Goal: Transaction & Acquisition: Register for event/course

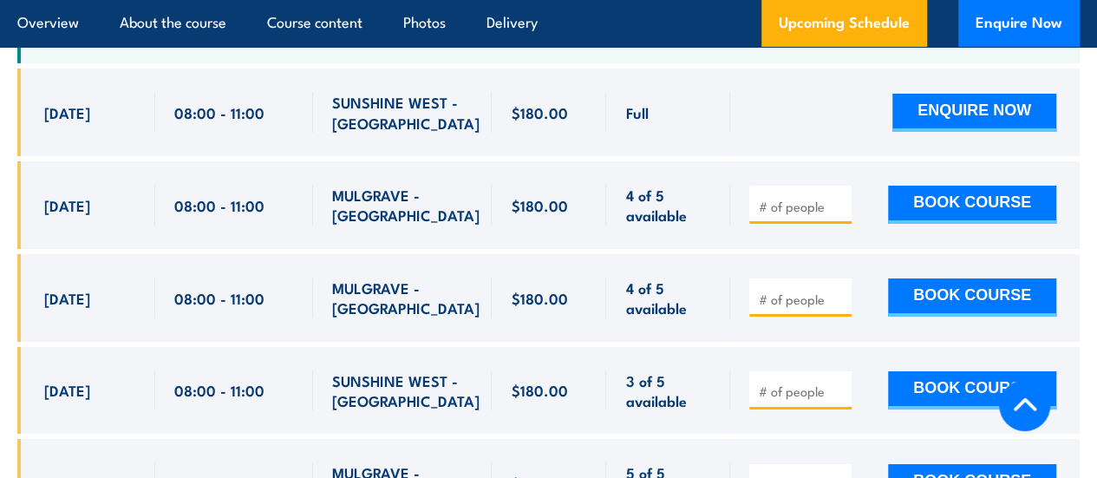
scroll to position [3081, 0]
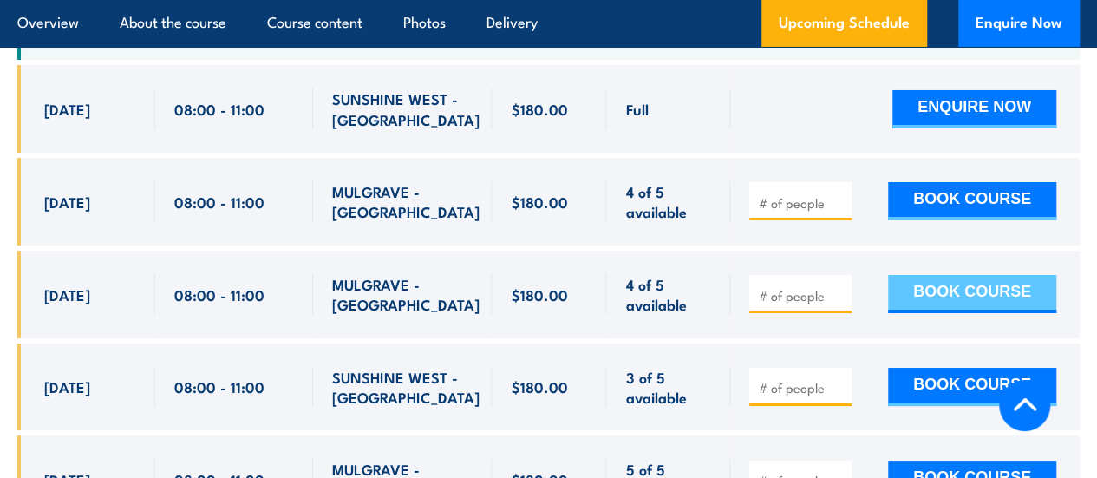
click at [948, 313] on button "BOOK COURSE" at bounding box center [972, 294] width 168 height 38
type input "1"
click at [912, 313] on button "BOOK COURSE" at bounding box center [972, 294] width 168 height 38
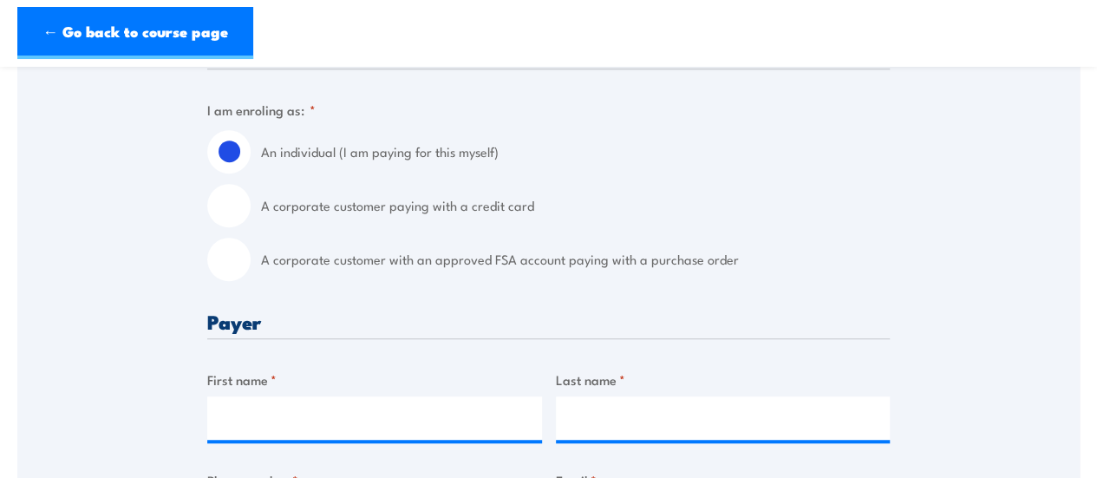
scroll to position [442, 0]
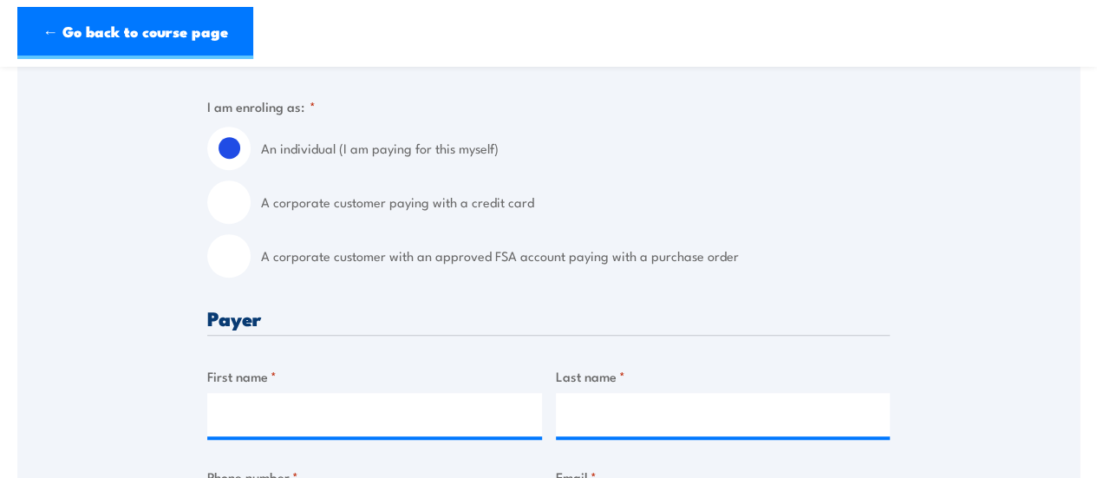
click at [257, 252] on div "A corporate customer with an approved FSA account paying with a purchase order" at bounding box center [548, 255] width 683 height 43
click at [241, 256] on input "A corporate customer with an approved FSA account paying with a purchase order" at bounding box center [228, 255] width 43 height 43
radio input "true"
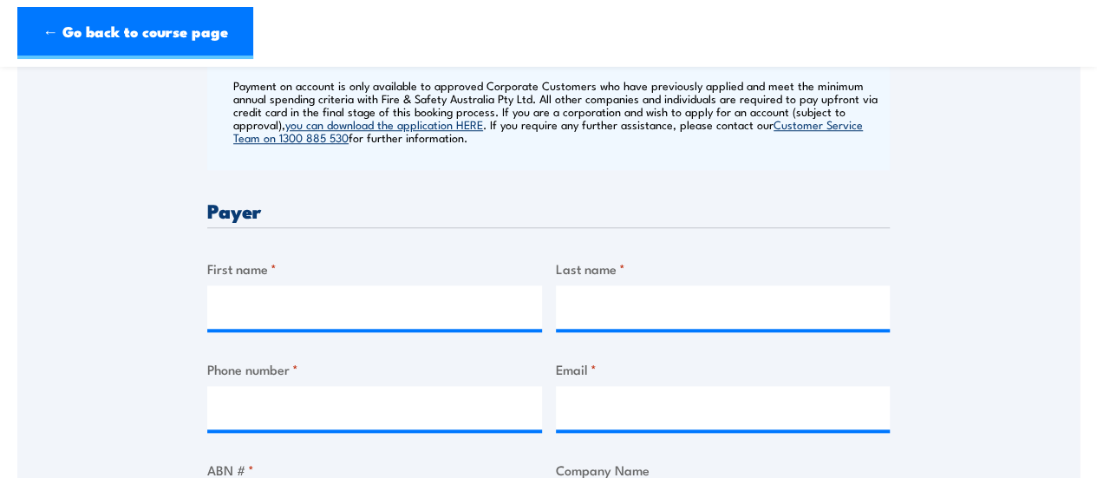
scroll to position [716, 0]
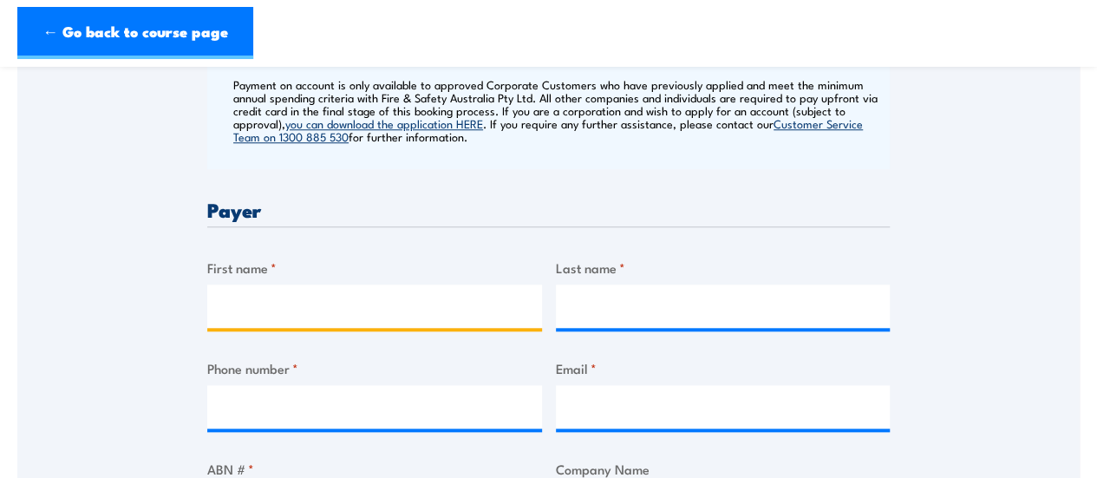
click at [355, 299] on input "First name *" at bounding box center [374, 305] width 335 height 43
type input "[PERSON_NAME]"
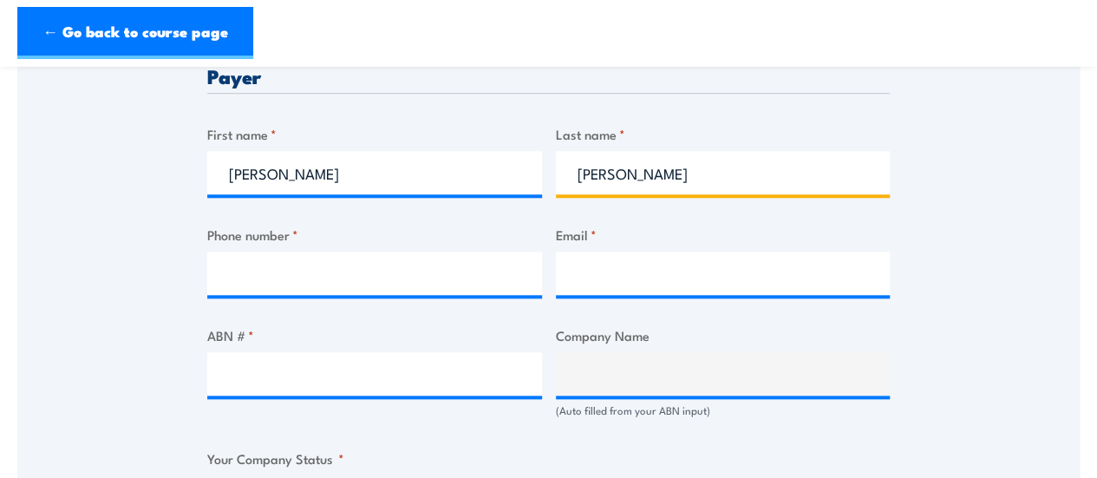
scroll to position [851, 0]
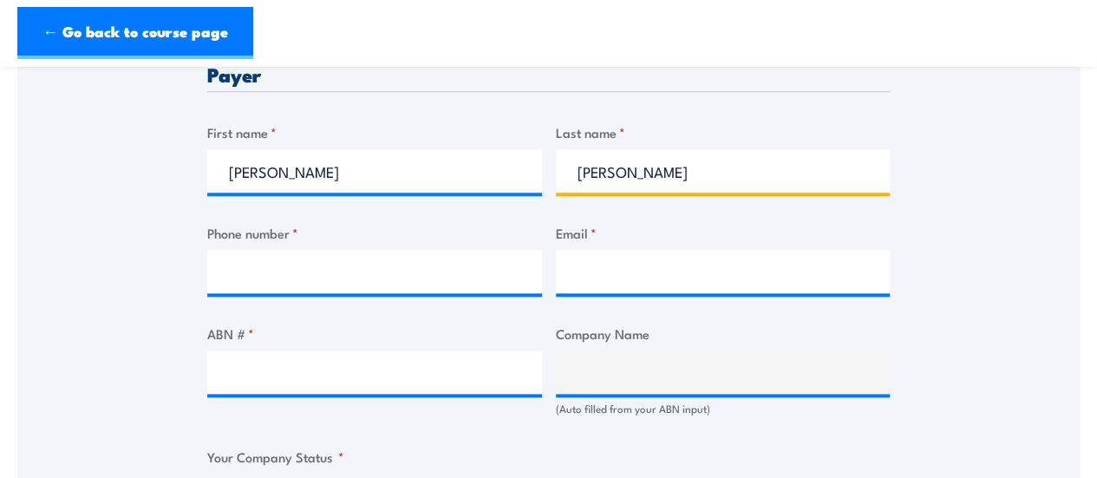
type input "[PERSON_NAME]"
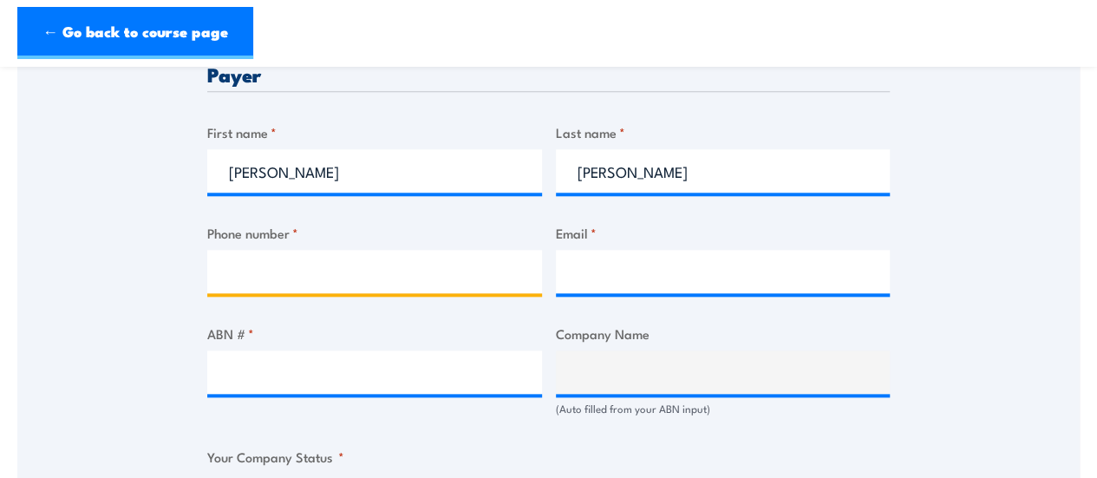
click at [309, 289] on input "Phone number *" at bounding box center [374, 271] width 335 height 43
paste input "[PHONE_NUMBER]"
type input "[PHONE_NUMBER]"
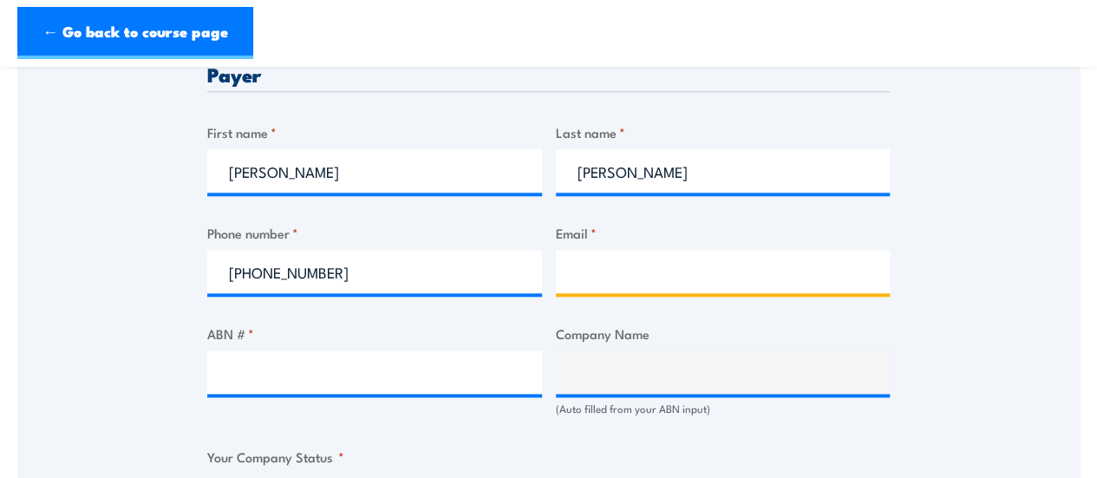
click at [657, 276] on input "Email *" at bounding box center [723, 271] width 335 height 43
type input "[PERSON_NAME][EMAIL_ADDRESS][PERSON_NAME][DOMAIN_NAME]"
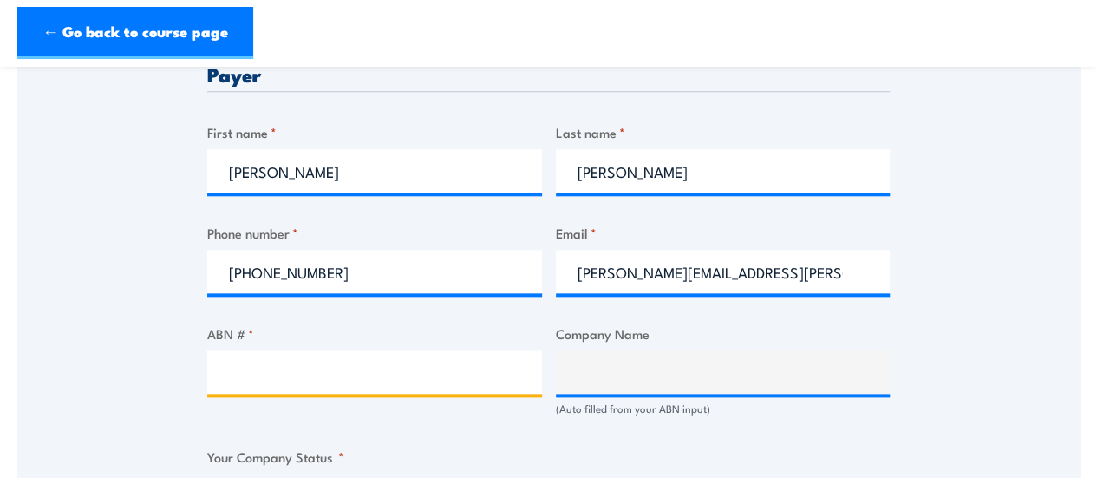
click at [366, 383] on input "ABN # *" at bounding box center [374, 371] width 335 height 43
paste input "72 184 748 912"
type input "72 184 748 912"
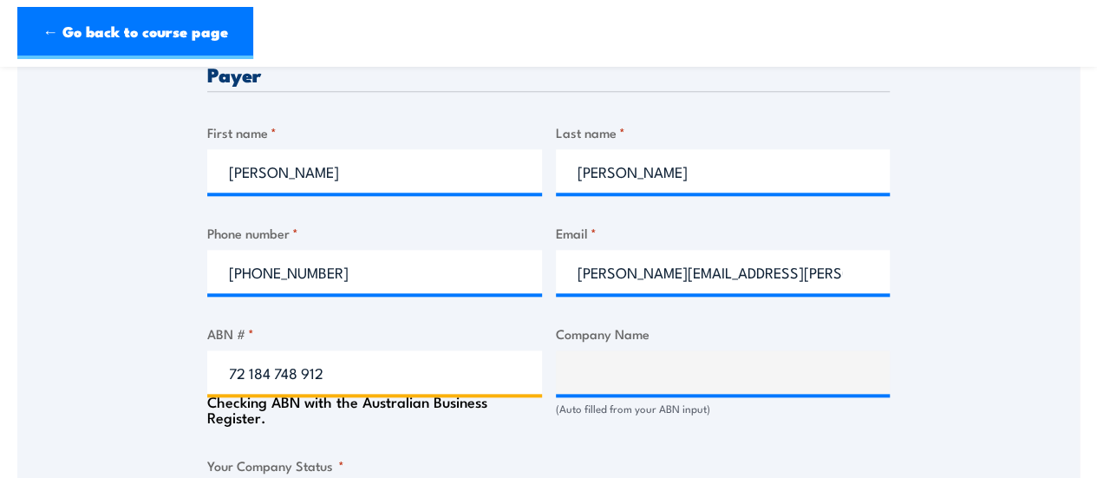
type input "[GEOGRAPHIC_DATA]"
radio input "true"
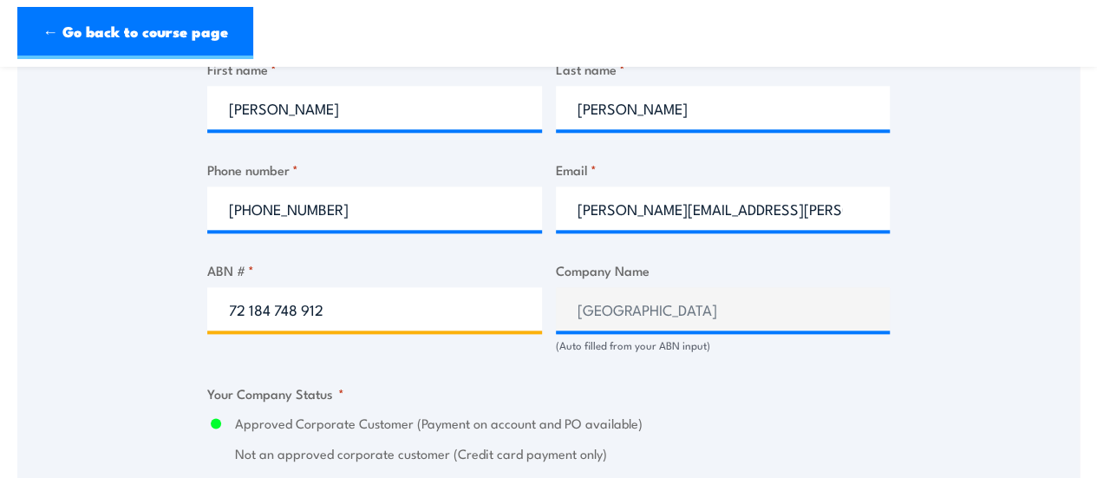
scroll to position [920, 0]
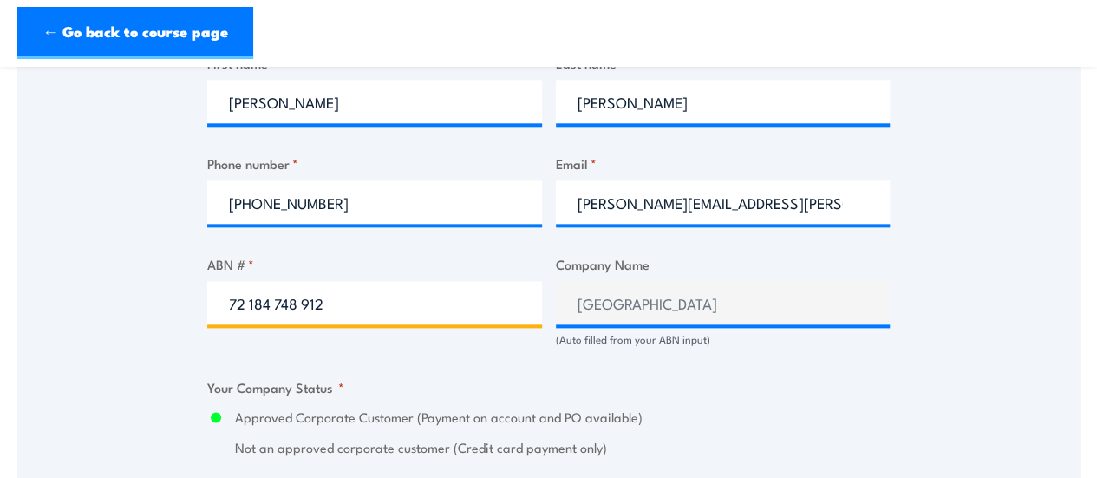
type input "72 184 748 912"
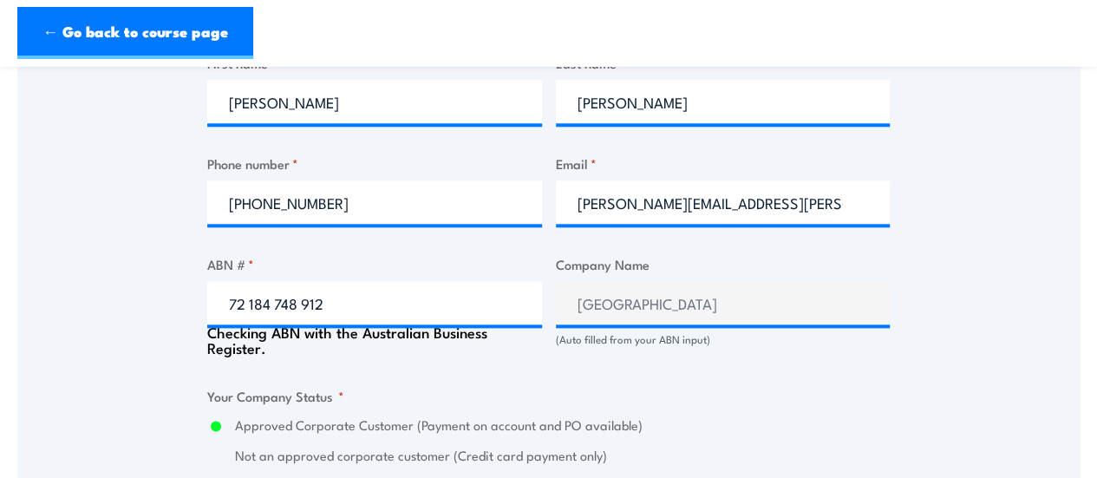
click at [703, 369] on div "Billing details I am enroling as: * An individual (I am paying for this myself)…" at bounding box center [548, 427] width 683 height 1734
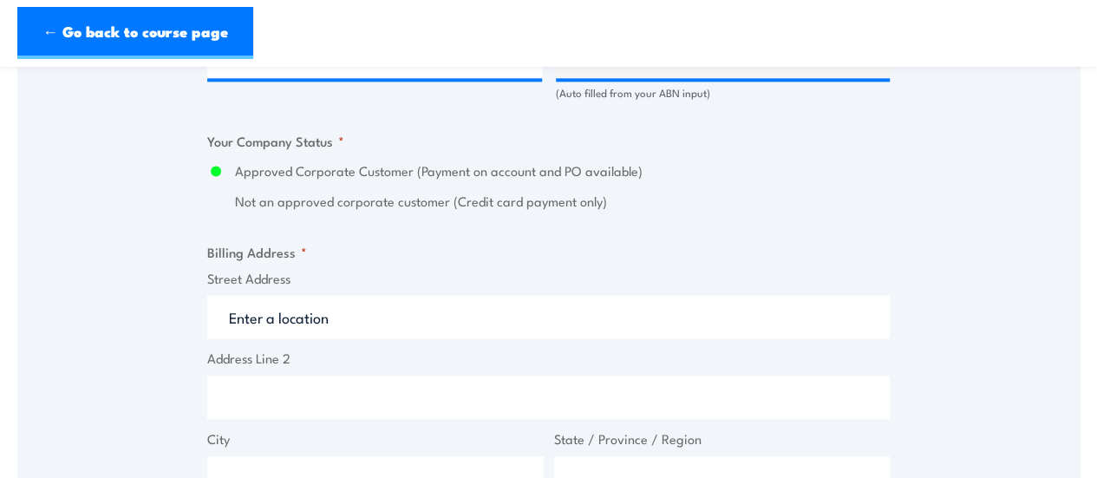
scroll to position [1170, 0]
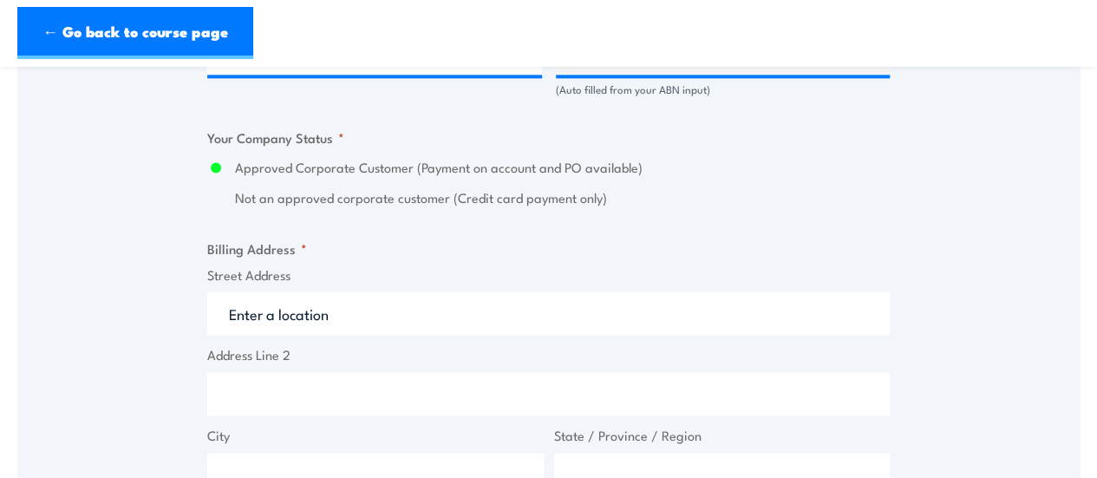
click at [406, 304] on input "Street Address" at bounding box center [548, 312] width 683 height 43
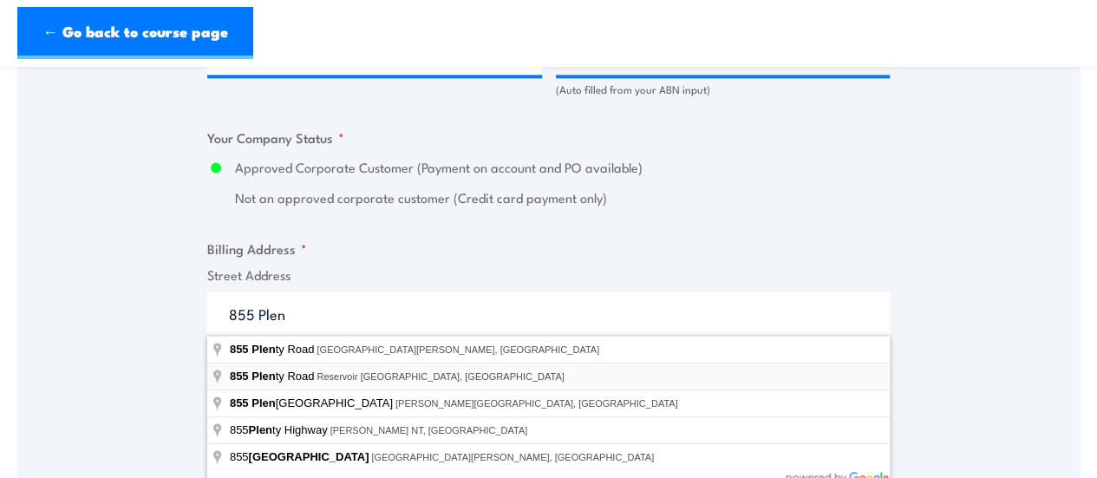
type input "[STREET_ADDRESS]"
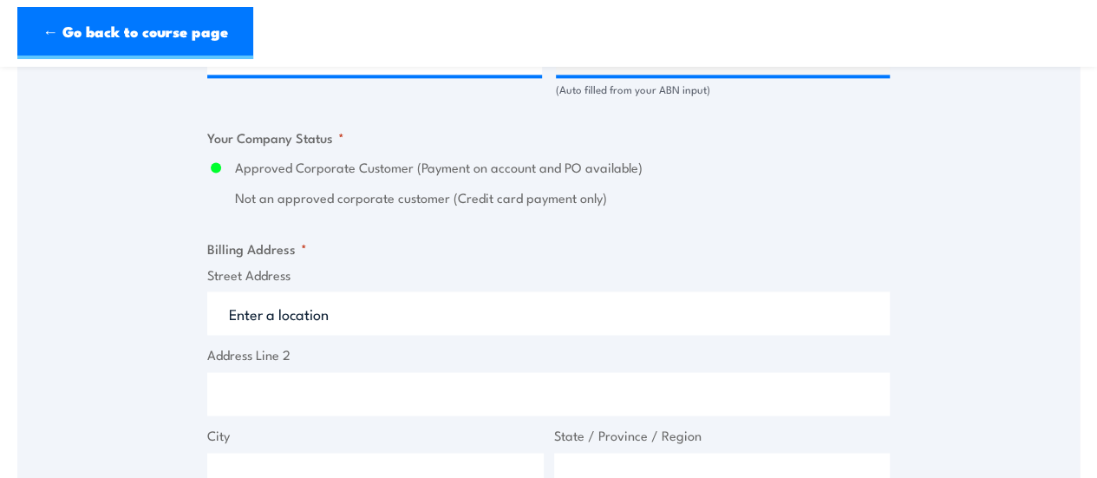
type input "[STREET_ADDRESS]"
type input "Reservoir"
type input "Victoria"
type input "3073"
select select "[GEOGRAPHIC_DATA]"
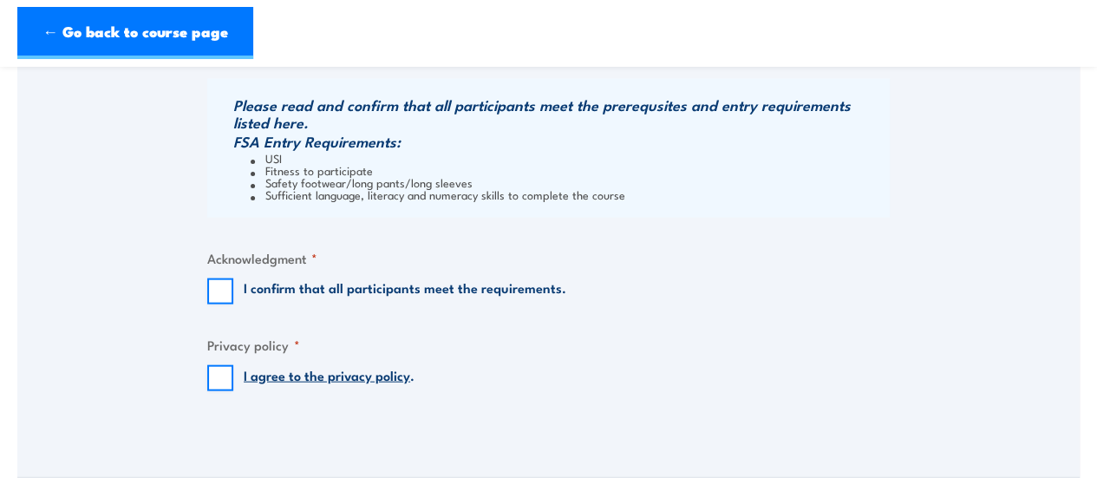
scroll to position [1780, 0]
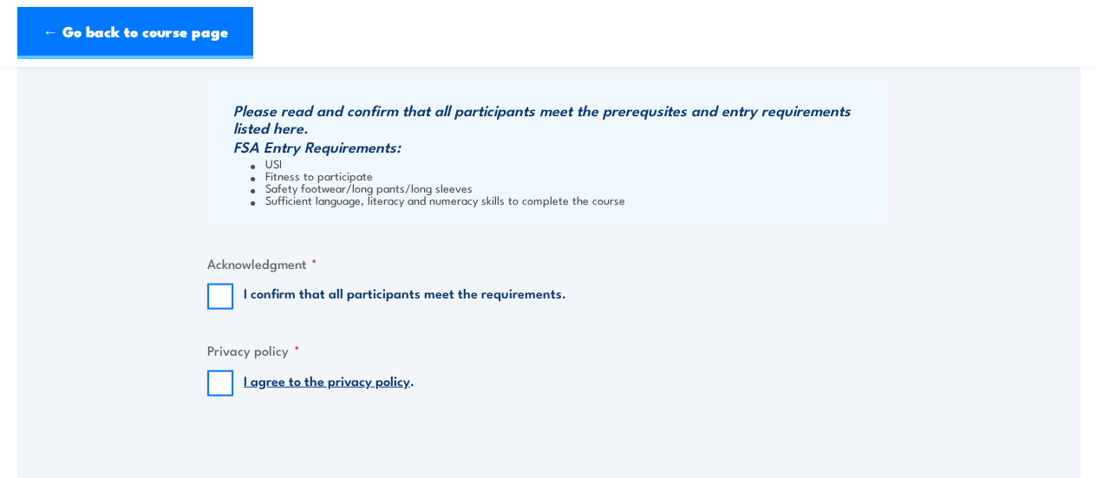
click at [243, 299] on div "I confirm that all participants meet the requirements." at bounding box center [386, 297] width 359 height 26
click at [213, 300] on input "I confirm that all participants meet the requirements." at bounding box center [220, 297] width 26 height 26
checkbox input "true"
click at [221, 383] on input "I agree to the privacy policy ." at bounding box center [220, 383] width 26 height 26
checkbox input "true"
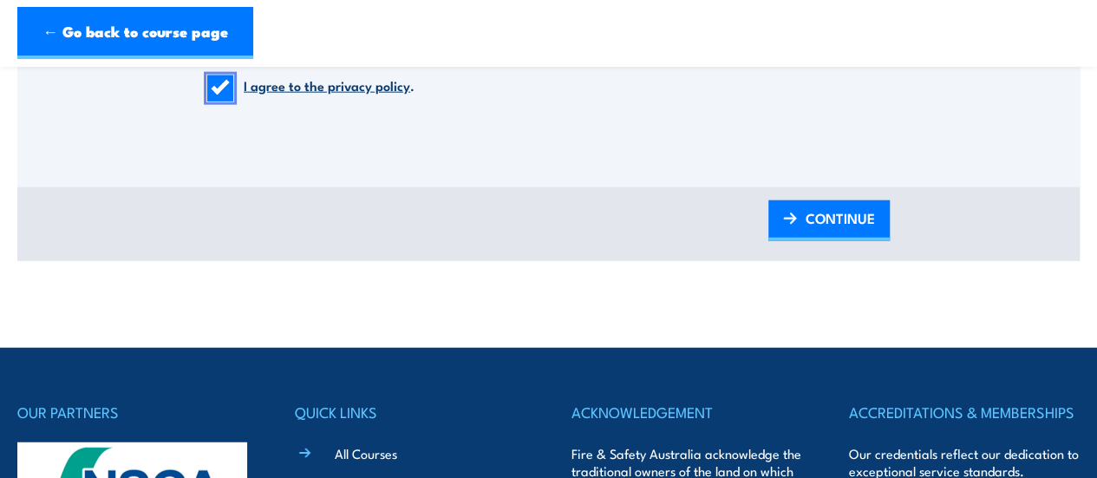
scroll to position [2076, 0]
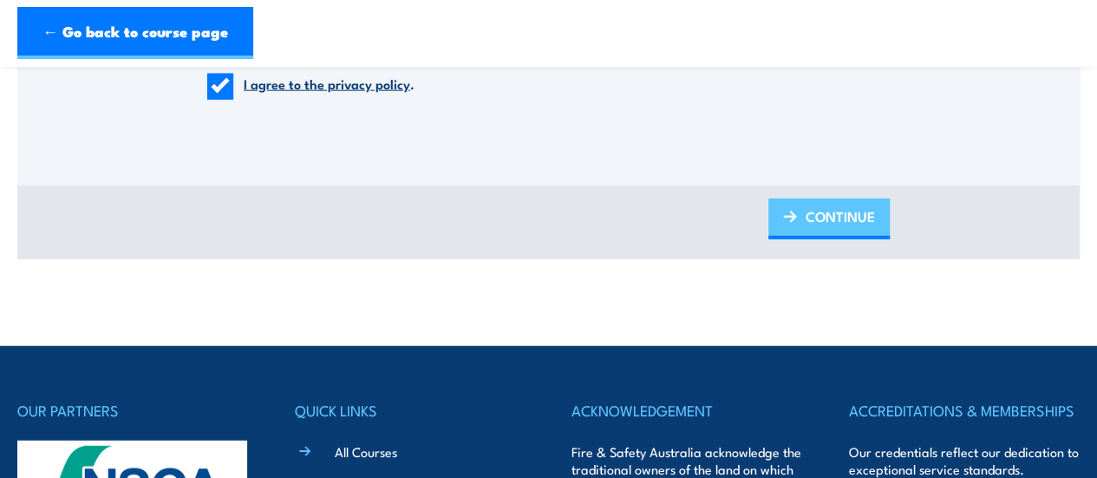
click at [823, 221] on span "CONTINUE" at bounding box center [840, 216] width 69 height 46
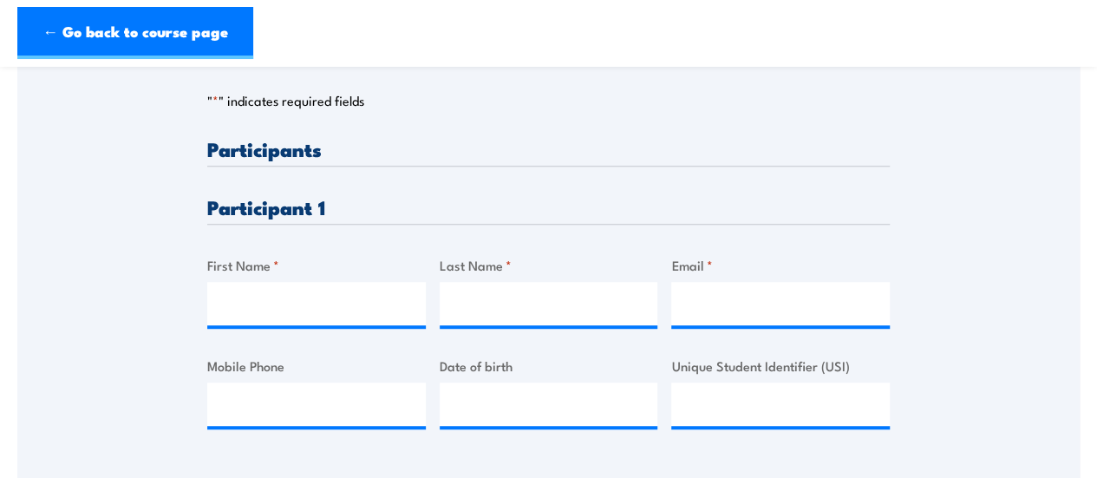
scroll to position [395, 0]
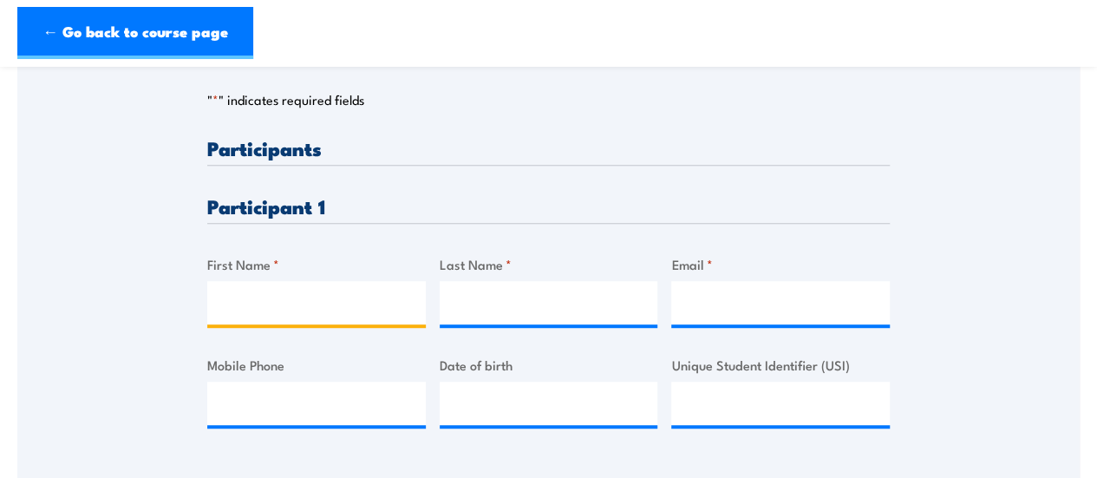
click at [337, 320] on input "First Name *" at bounding box center [316, 302] width 219 height 43
click at [199, 317] on div "Please provide names and contact details for each of the participants below. No…" at bounding box center [548, 184] width 1063 height 558
click at [311, 315] on input "First Name *" at bounding box center [316, 302] width 219 height 43
type input "[PERSON_NAME]"
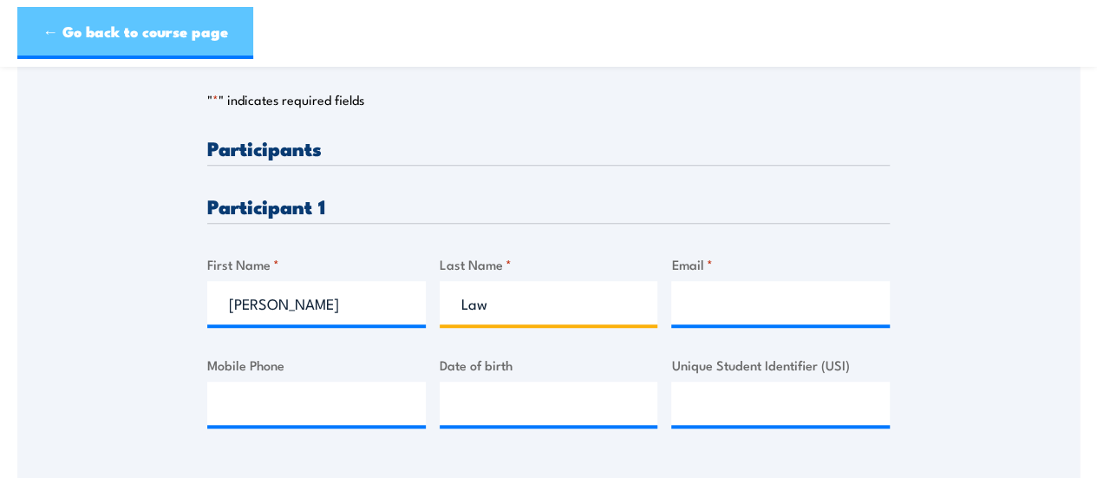
type input "Law"
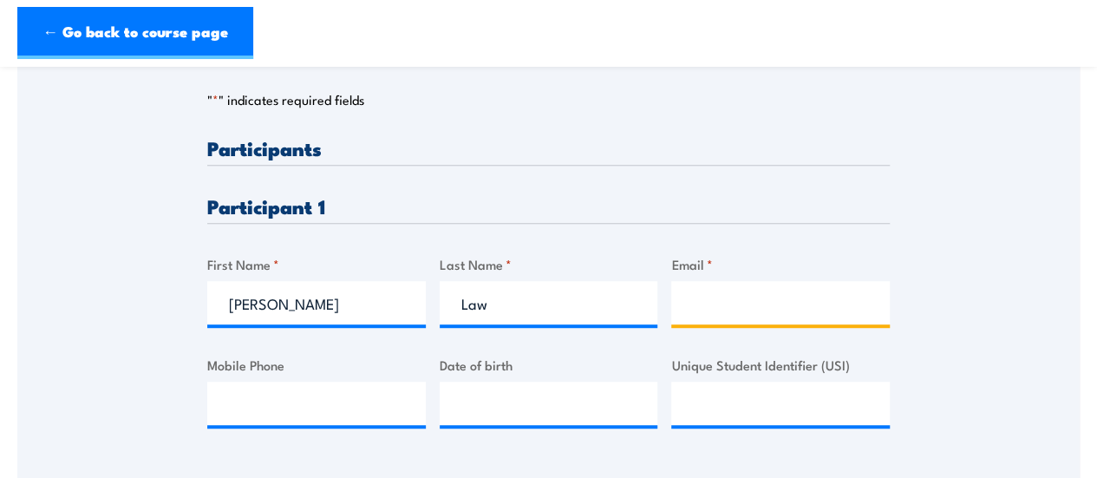
click at [742, 291] on input "Email *" at bounding box center [780, 302] width 219 height 43
paste input "[PERSON_NAME][DOMAIN_NAME][EMAIL_ADDRESS][DOMAIN_NAME]"
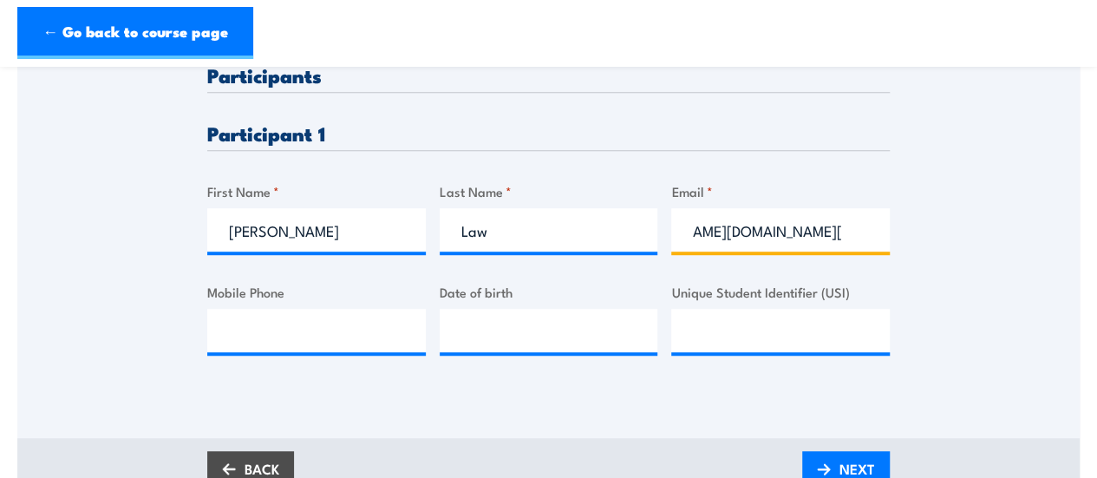
scroll to position [471, 0]
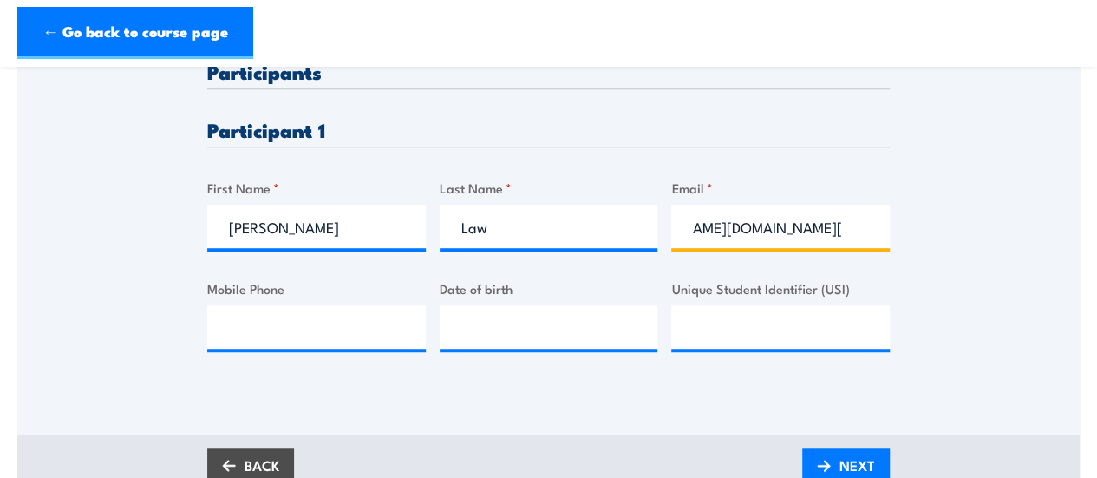
type input "[PERSON_NAME][DOMAIN_NAME][EMAIL_ADDRESS][DOMAIN_NAME]"
click at [529, 383] on div "Please provide names and contact details for each of the participants below. No…" at bounding box center [548, 224] width 683 height 324
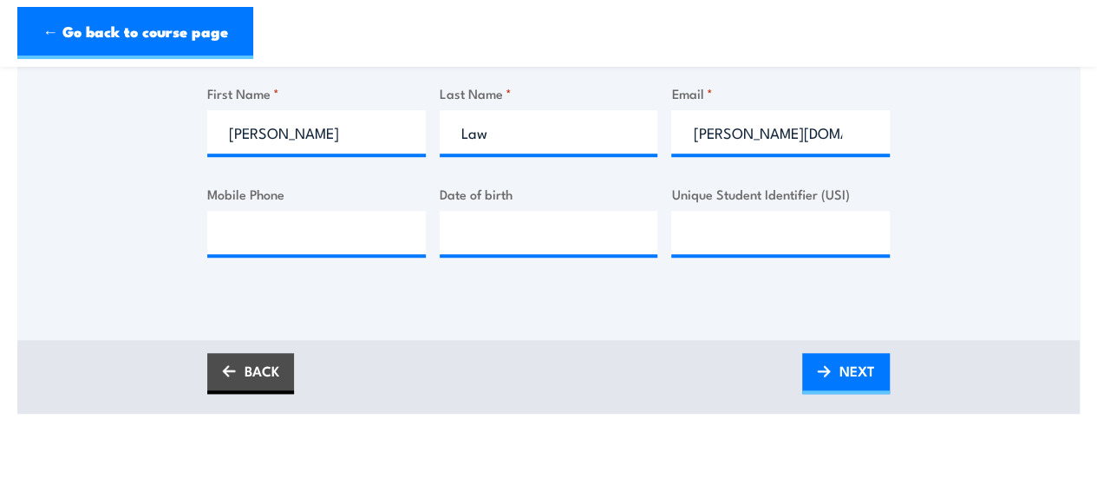
scroll to position [572, 0]
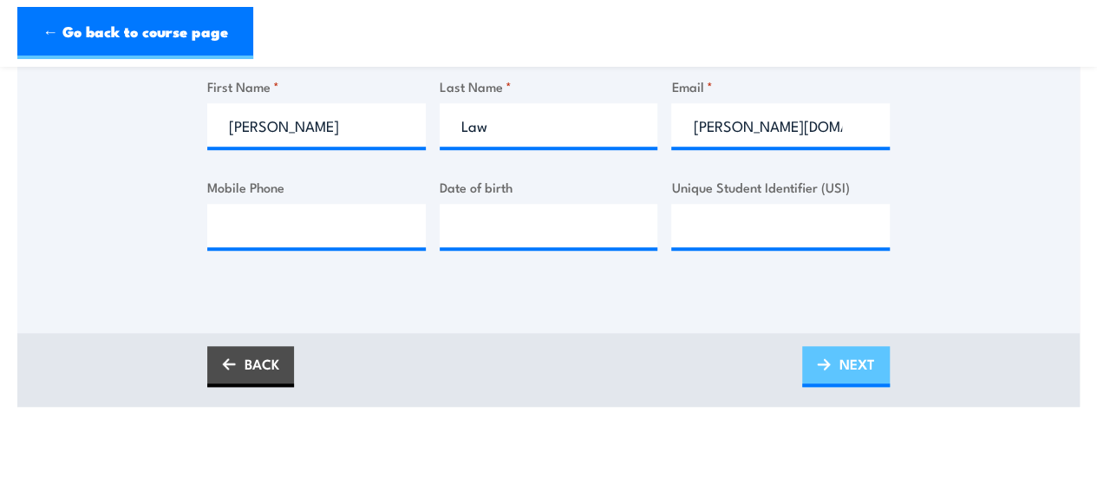
click at [841, 362] on span "NEXT" at bounding box center [858, 364] width 36 height 46
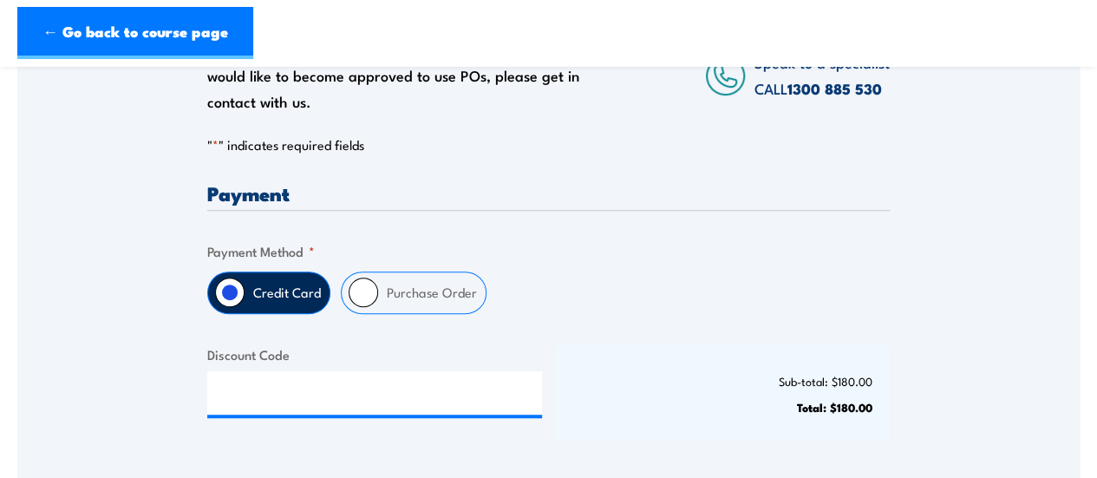
scroll to position [327, 0]
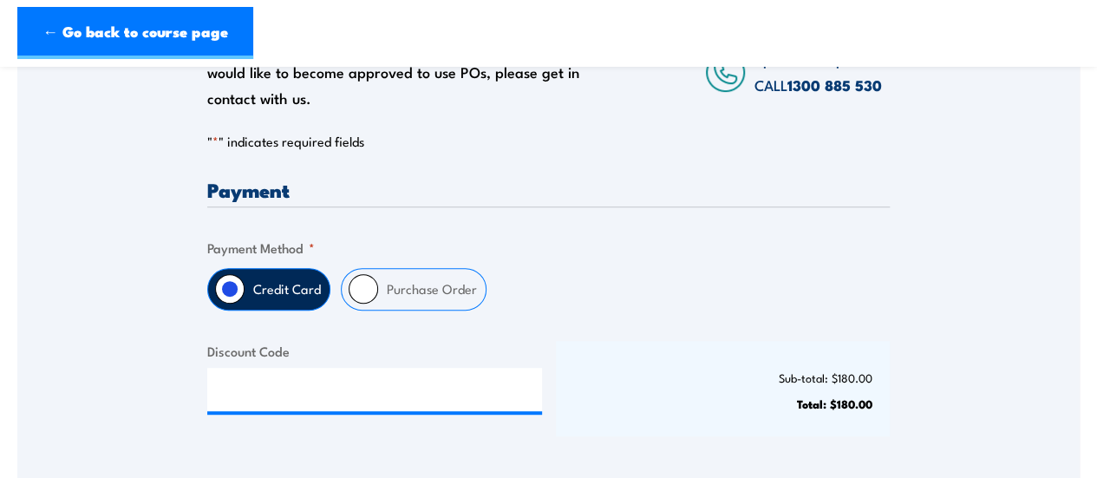
click at [376, 287] on input "Purchase Order" at bounding box center [363, 288] width 29 height 29
radio input "true"
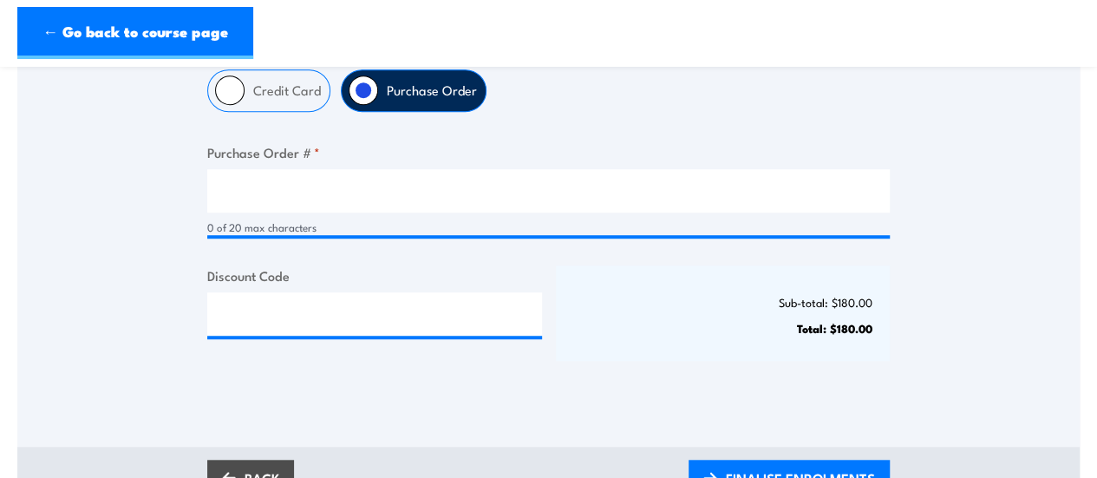
scroll to position [537, 0]
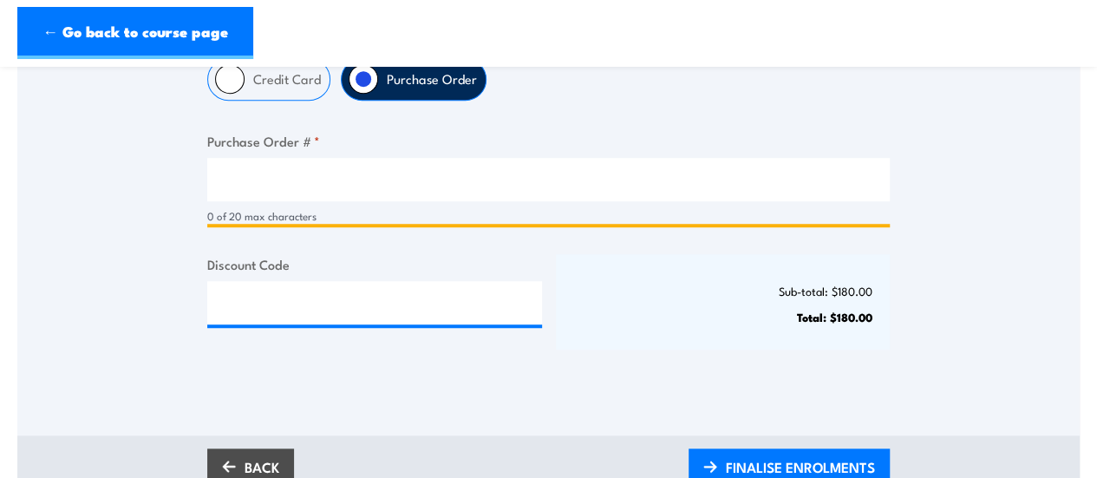
click at [381, 169] on input "Purchase Order # *" at bounding box center [548, 179] width 683 height 43
type input "9317"
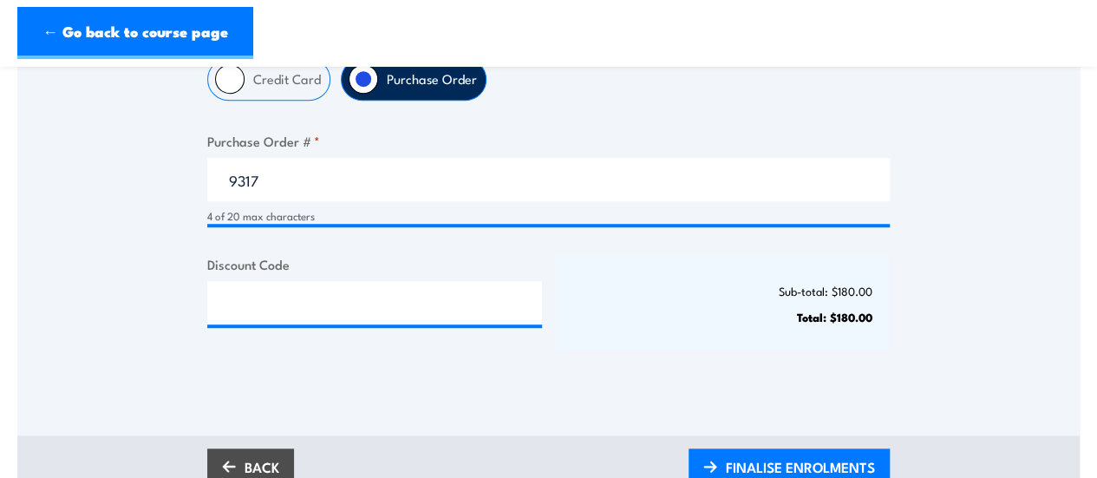
click at [602, 329] on div "Sub-total: $180.00 Total: $180.00" at bounding box center [723, 301] width 335 height 95
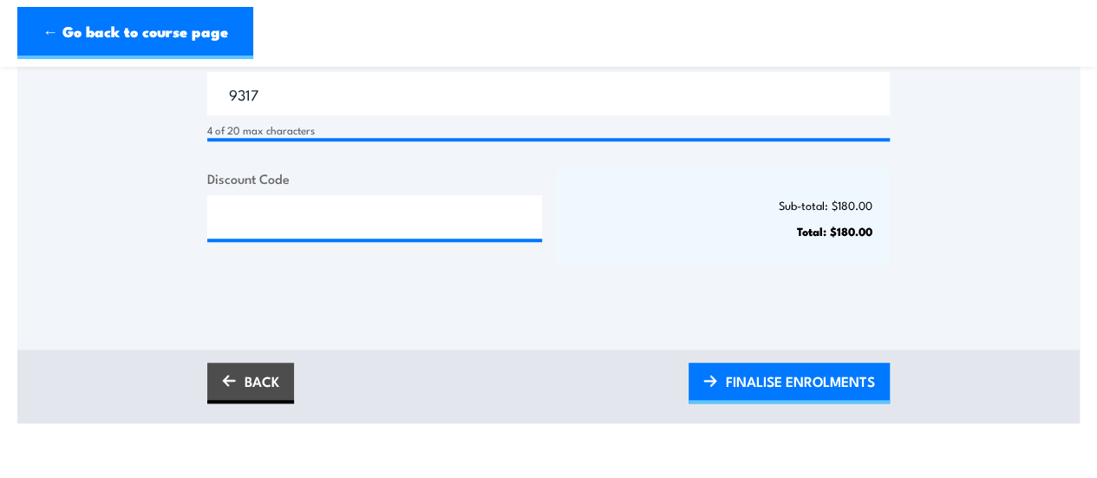
scroll to position [625, 0]
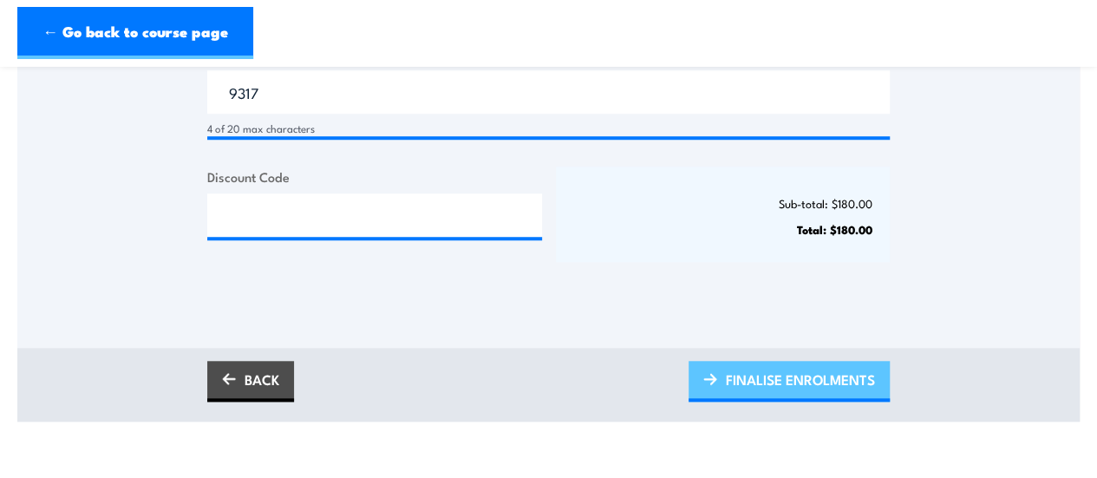
click at [721, 376] on link "FINALISE ENROLMENTS" at bounding box center [789, 381] width 201 height 41
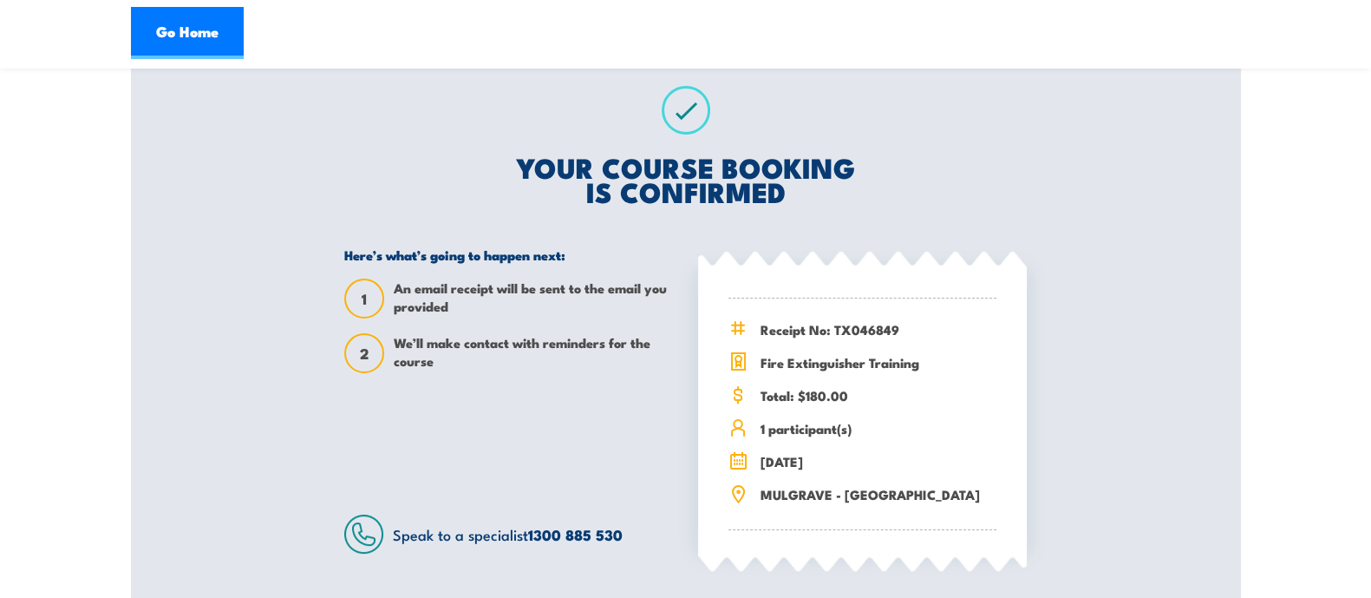
scroll to position [301, 0]
